Goal: Information Seeking & Learning: Learn about a topic

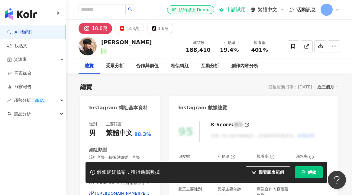
click at [138, 51] on div "[PERSON_NAME] 追蹤數 188,410 互動率 19.4% 觀看率 401%" at bounding box center [210, 46] width 286 height 24
click at [256, 52] on span "401%" at bounding box center [259, 50] width 17 height 6
copy span "401%"
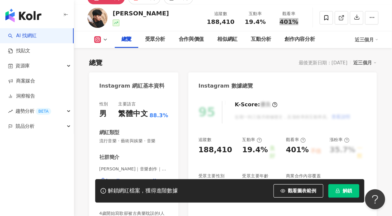
scroll to position [61, 0]
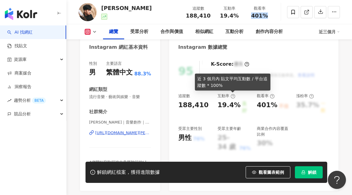
click at [241, 107] on div "19.4%" at bounding box center [229, 107] width 23 height 14
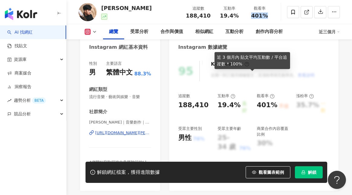
click at [241, 107] on div "19.4%" at bounding box center [229, 107] width 23 height 14
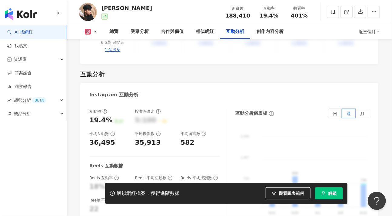
scroll to position [1170, 0]
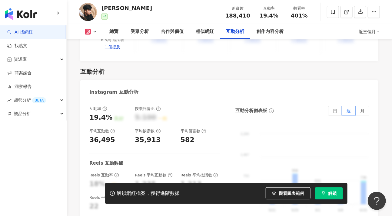
click at [267, 16] on span "19.4%" at bounding box center [268, 16] width 19 height 6
copy span "19.4%"
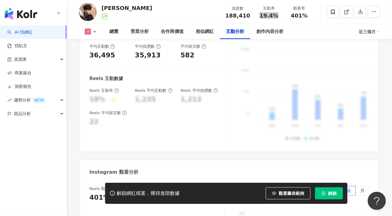
scroll to position [1203, 0]
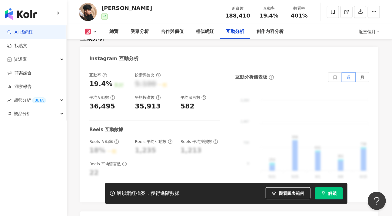
click at [191, 102] on div "582" at bounding box center [187, 106] width 14 height 9
copy div "582"
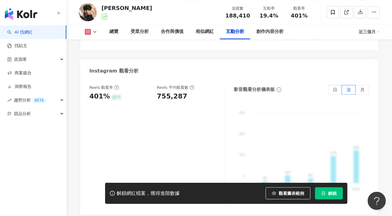
scroll to position [1371, 0]
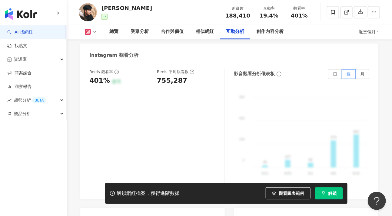
click at [170, 76] on div "755,287" at bounding box center [172, 80] width 30 height 9
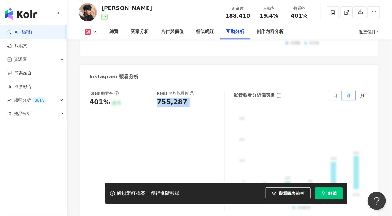
scroll to position [1338, 0]
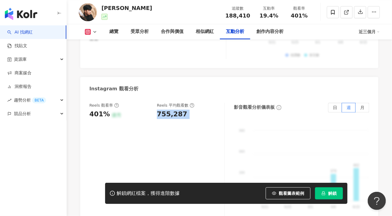
click at [176, 110] on div "755,287" at bounding box center [172, 114] width 30 height 9
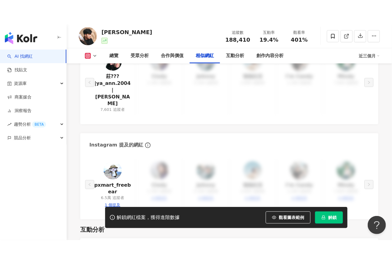
scroll to position [1035, 0]
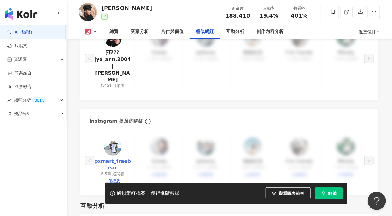
click at [113, 158] on link "pxmart_freebear" at bounding box center [112, 165] width 37 height 14
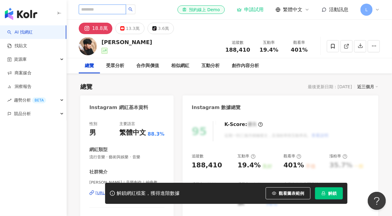
click at [126, 5] on input "search" at bounding box center [102, 10] width 47 height 10
paste input "**********"
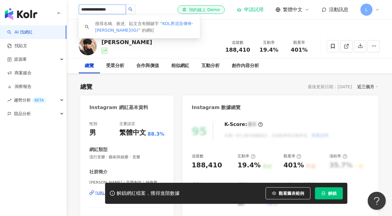
click at [111, 8] on input "**********" at bounding box center [102, 10] width 47 height 10
drag, startPoint x: 112, startPoint y: 8, endPoint x: 54, endPoint y: 8, distance: 57.8
drag, startPoint x: 94, startPoint y: 9, endPoint x: 131, endPoint y: 10, distance: 37.2
click at [126, 10] on input "*******" at bounding box center [102, 10] width 47 height 10
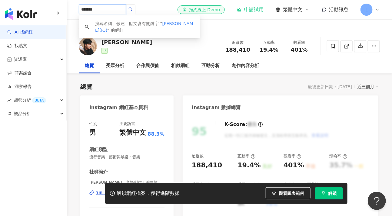
type input "***"
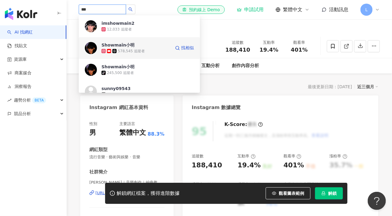
click at [152, 46] on div "Showmaîn小明 578,545 追蹤者" at bounding box center [135, 48] width 69 height 12
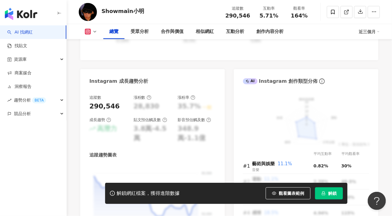
scroll to position [303, 0]
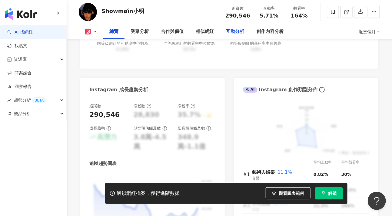
click at [237, 29] on div "互動分析" at bounding box center [235, 31] width 18 height 7
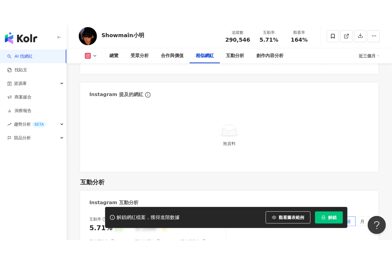
scroll to position [1065, 0]
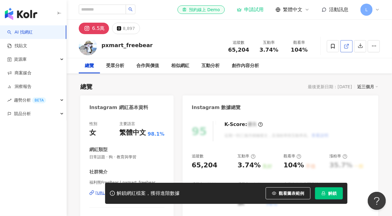
click at [345, 47] on icon at bounding box center [345, 46] width 5 height 5
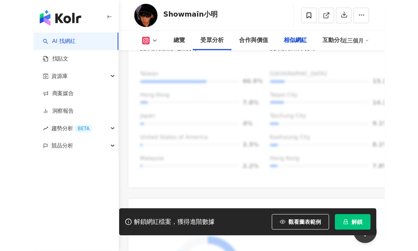
scroll to position [1039, 0]
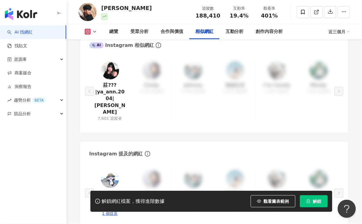
scroll to position [1025, 0]
